Goal: Task Accomplishment & Management: Use online tool/utility

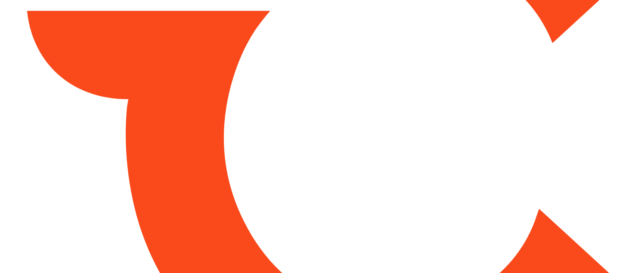
drag, startPoint x: 460, startPoint y: 125, endPoint x: 453, endPoint y: 140, distance: 16.6
click at [453, 140] on html "Always better than retail price. Search for a service Search for... All Common …" at bounding box center [313, 136] width 626 height 273
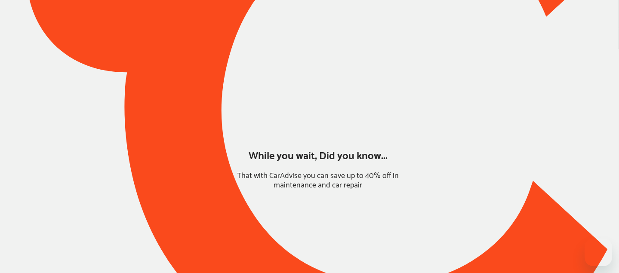
type input "*****"
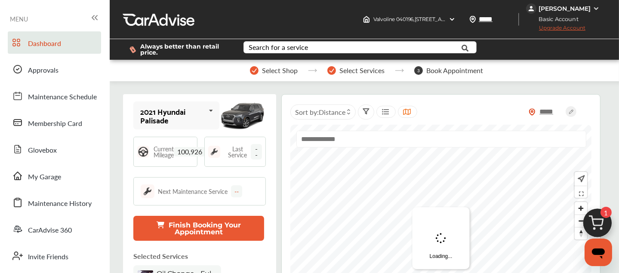
click at [603, 222] on img at bounding box center [597, 225] width 41 height 41
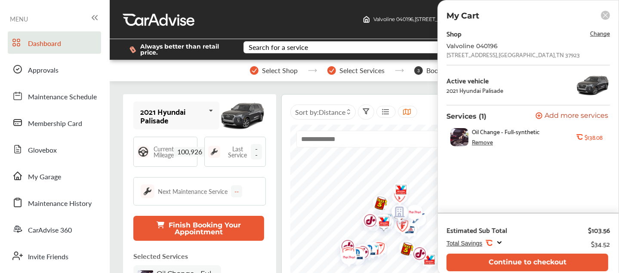
scroll to position [29, 0]
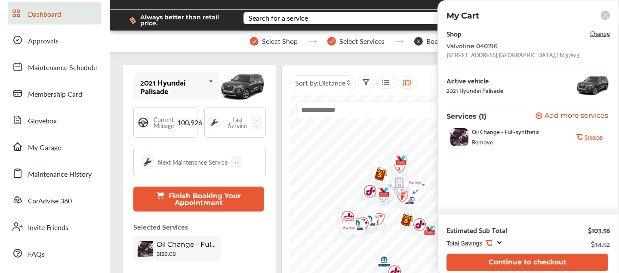
click at [484, 144] on div "Remove" at bounding box center [482, 142] width 21 height 7
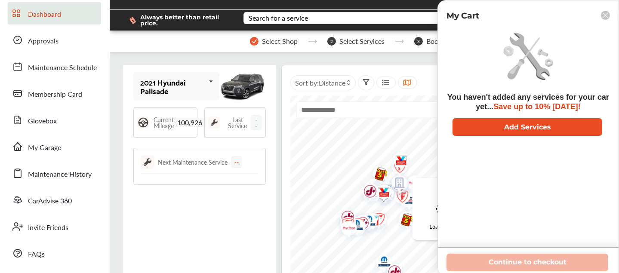
click at [554, 125] on button "Add Services" at bounding box center [528, 127] width 150 height 18
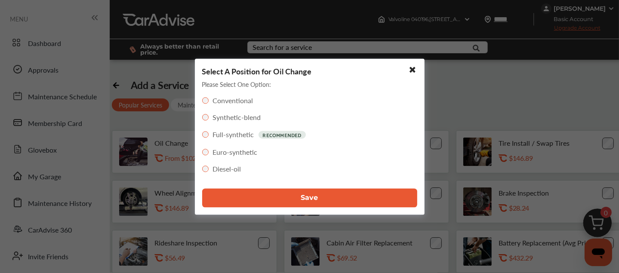
click at [265, 193] on button "Save" at bounding box center [309, 197] width 215 height 19
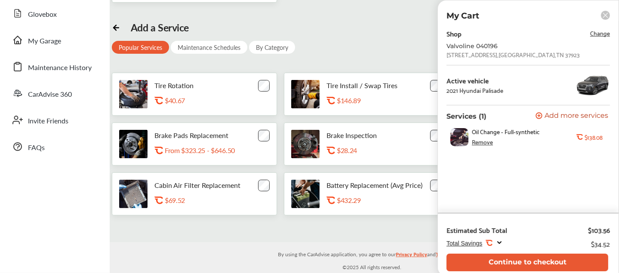
scroll to position [219, 0]
click at [486, 140] on div "Remove" at bounding box center [482, 142] width 21 height 7
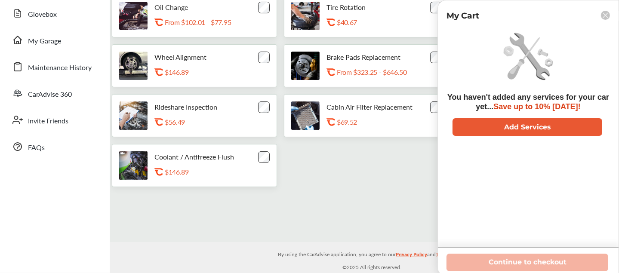
scroll to position [156, 0]
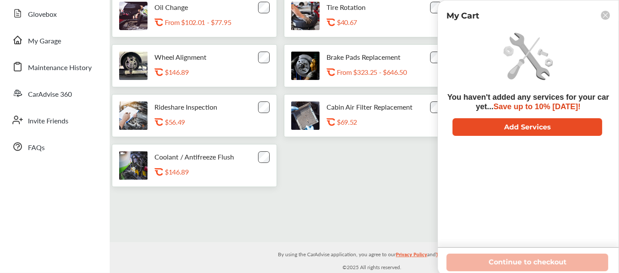
click at [532, 127] on button "Add Services" at bounding box center [528, 127] width 150 height 18
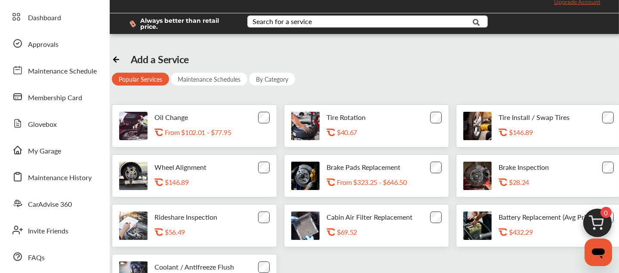
scroll to position [22, 0]
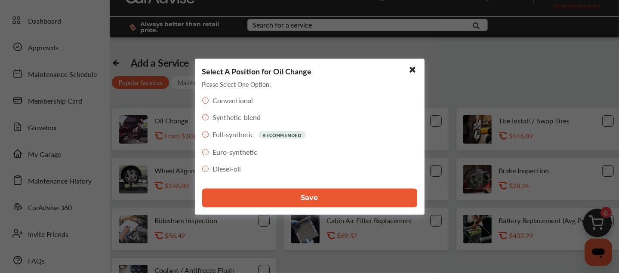
click at [296, 194] on button "Save" at bounding box center [309, 197] width 215 height 19
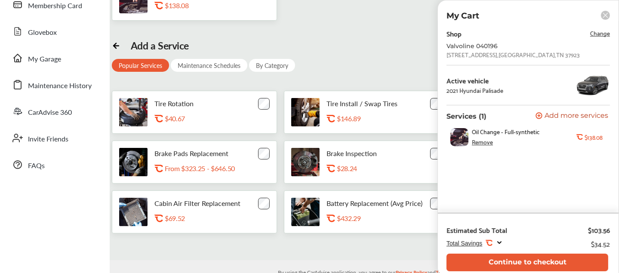
scroll to position [118, 0]
